Goal: Task Accomplishment & Management: Manage account settings

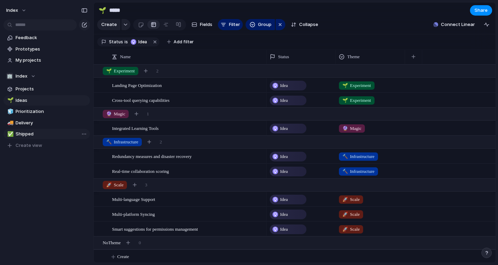
click at [20, 136] on span "Shipped" at bounding box center [52, 133] width 72 height 7
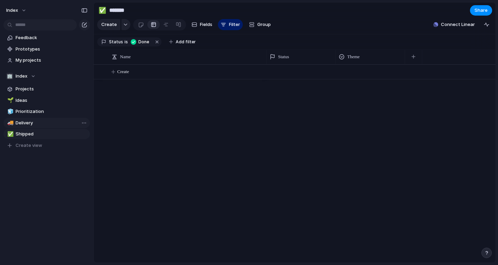
click at [25, 124] on span "Delivery" at bounding box center [52, 122] width 72 height 7
type input "********"
click at [47, 85] on span "Projects" at bounding box center [52, 88] width 72 height 7
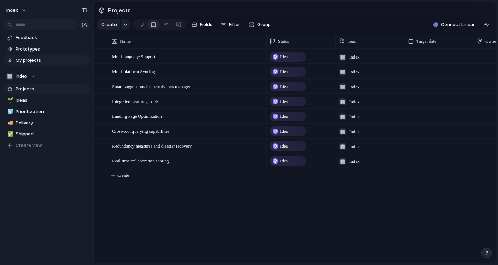
click at [49, 63] on span "My projects" at bounding box center [52, 60] width 72 height 7
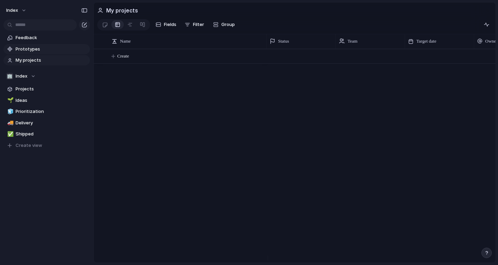
click at [46, 48] on span "Prototypes" at bounding box center [52, 49] width 72 height 7
click at [19, 11] on button "Index" at bounding box center [16, 10] width 27 height 11
click at [18, 23] on span "Settings" at bounding box center [25, 25] width 19 height 7
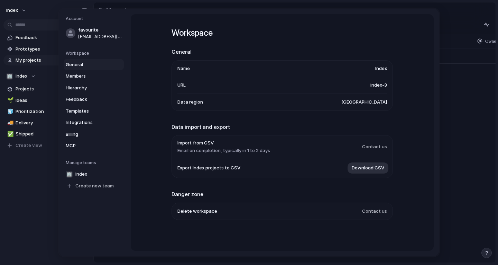
drag, startPoint x: 21, startPoint y: 164, endPoint x: 6, endPoint y: 215, distance: 53.0
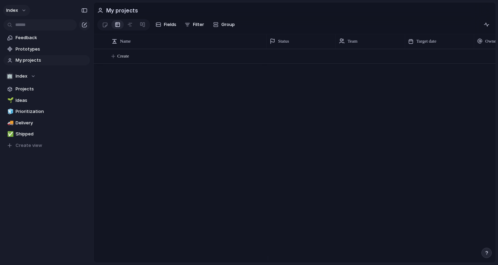
click at [19, 8] on button "Index" at bounding box center [16, 10] width 27 height 11
click at [32, 58] on span "Sign out" at bounding box center [25, 59] width 18 height 7
